Goal: Complete application form: Complete application form

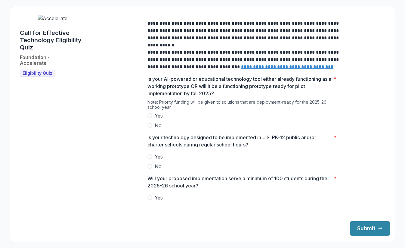
scroll to position [34, 0]
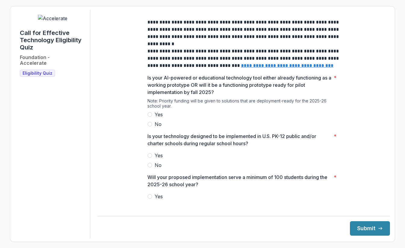
click at [149, 117] on span at bounding box center [150, 114] width 5 height 5
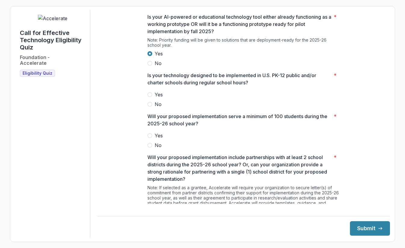
scroll to position [95, 0]
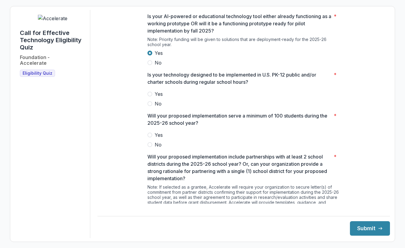
click at [148, 96] on span at bounding box center [150, 94] width 5 height 5
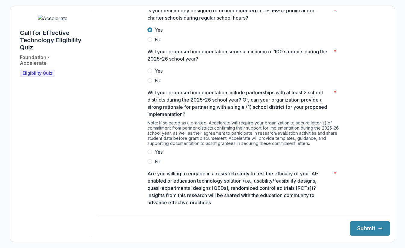
scroll to position [160, 0]
click at [148, 73] on span at bounding box center [150, 70] width 5 height 5
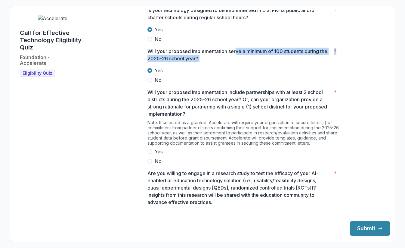
drag, startPoint x: 235, startPoint y: 57, endPoint x: 296, endPoint y: 71, distance: 62.7
click at [296, 71] on div "Will your proposed implementation serve a minimum of 100 students during the 20…" at bounding box center [244, 66] width 193 height 36
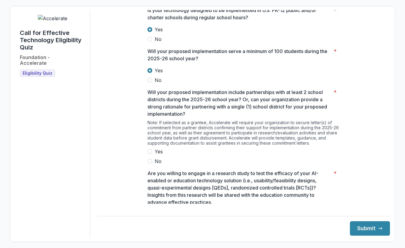
click at [193, 117] on p "Will your proposed implementation include partnerships with at least 2 school d…" at bounding box center [240, 103] width 184 height 29
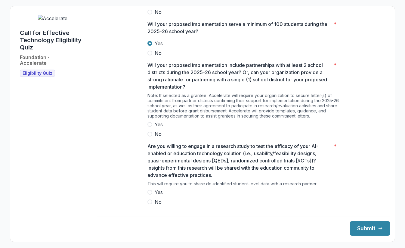
scroll to position [187, 0]
click at [148, 126] on span at bounding box center [150, 124] width 5 height 5
click at [208, 76] on p "Will your proposed implementation include partnerships with at least 2 school d…" at bounding box center [240, 75] width 184 height 29
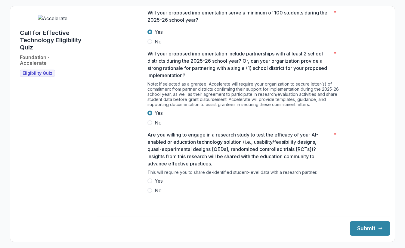
click at [149, 183] on span at bounding box center [150, 180] width 5 height 5
click at [357, 230] on button "Submit" at bounding box center [370, 228] width 40 height 14
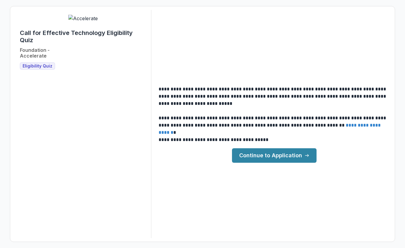
click at [262, 156] on link "Continue to Application" at bounding box center [274, 155] width 85 height 14
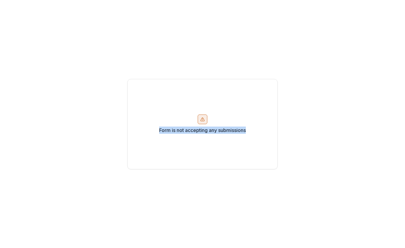
drag, startPoint x: 158, startPoint y: 129, endPoint x: 257, endPoint y: 132, distance: 98.5
click at [257, 132] on div "Form is not accepting any submissions" at bounding box center [202, 124] width 151 height 90
click at [64, 55] on div "Form is not accepting any submissions" at bounding box center [202, 124] width 405 height 248
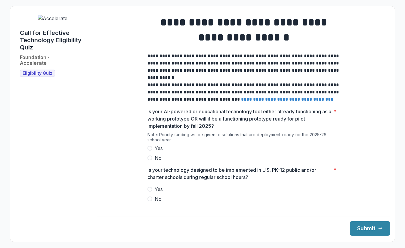
click at [149, 151] on span at bounding box center [150, 148] width 5 height 5
click at [149, 191] on span at bounding box center [150, 189] width 5 height 5
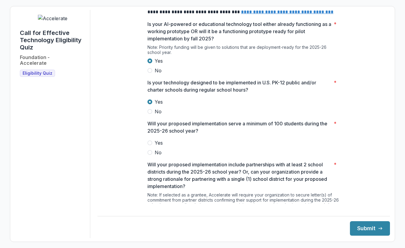
scroll to position [88, 0]
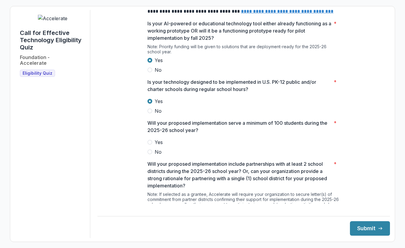
click at [151, 145] on span at bounding box center [150, 142] width 5 height 5
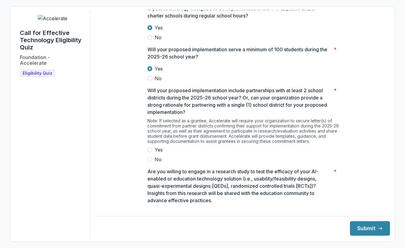
click at [148, 153] on label "Yes" at bounding box center [244, 149] width 193 height 7
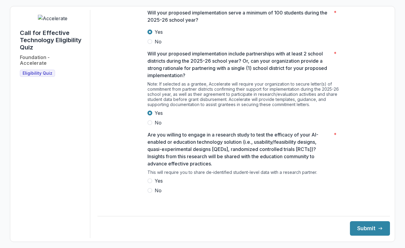
scroll to position [198, 0]
click at [148, 183] on span at bounding box center [150, 181] width 5 height 5
click at [359, 232] on button "Submit" at bounding box center [370, 228] width 40 height 14
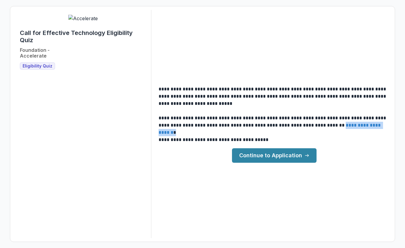
drag, startPoint x: 375, startPoint y: 127, endPoint x: 317, endPoint y: 125, distance: 57.6
click at [317, 125] on p "**********" at bounding box center [275, 121] width 232 height 14
copy p "**********"
